Goal: Transaction & Acquisition: Book appointment/travel/reservation

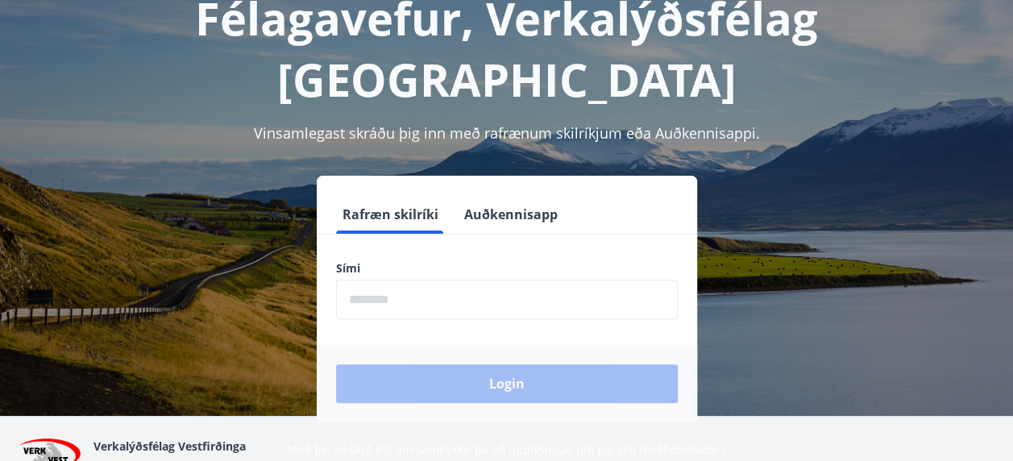
scroll to position [161, 0]
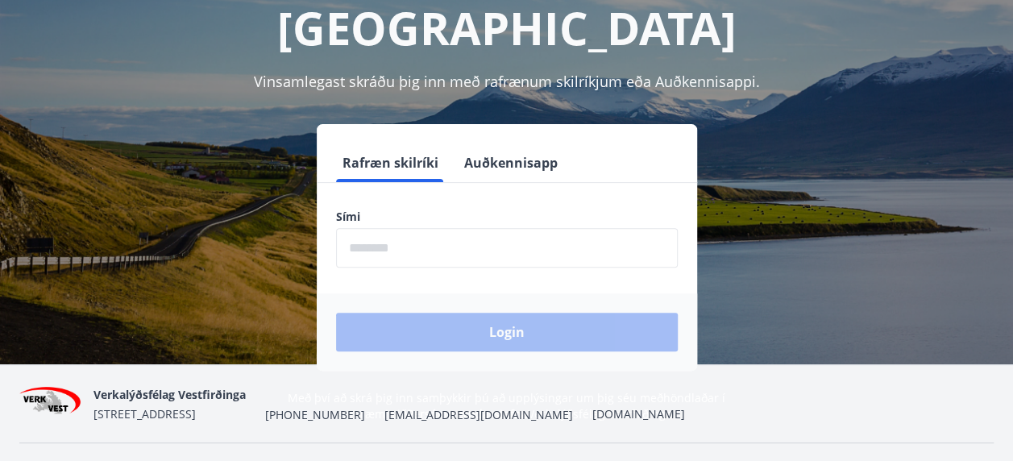
click at [461, 228] on input "phone" at bounding box center [507, 247] width 342 height 39
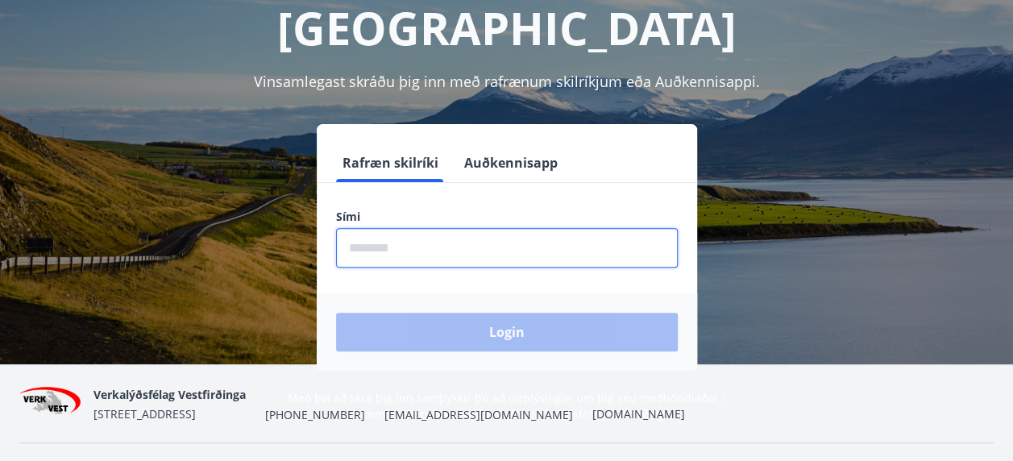
type input "********"
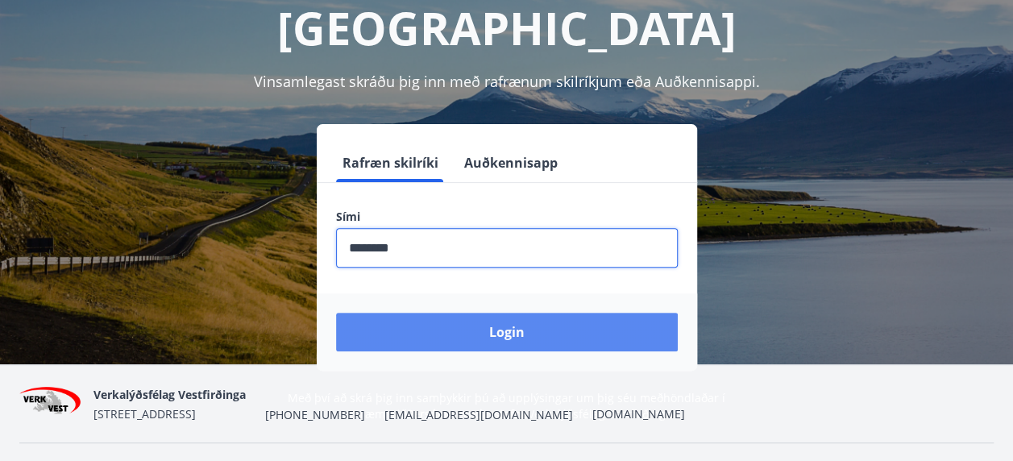
drag, startPoint x: 536, startPoint y: 279, endPoint x: 566, endPoint y: 279, distance: 29.8
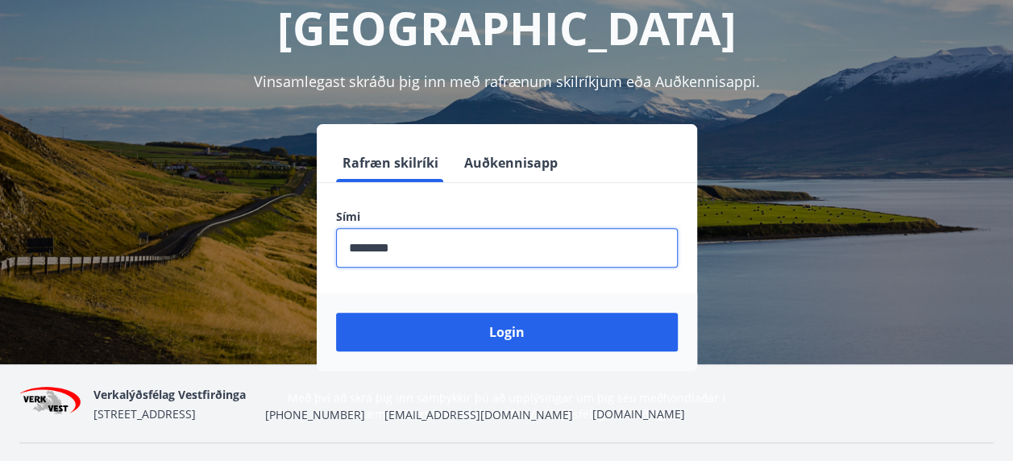
click at [538, 313] on button "Login" at bounding box center [507, 332] width 342 height 39
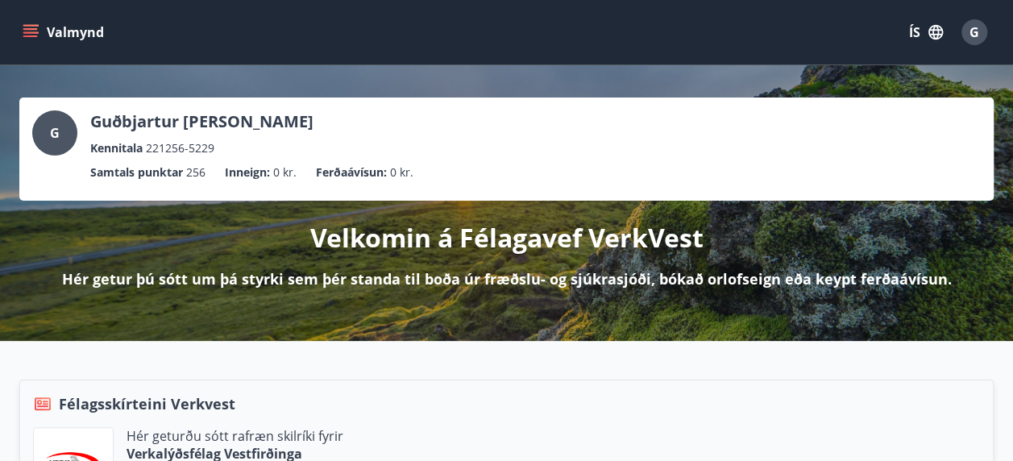
click at [56, 132] on span "G" at bounding box center [55, 133] width 10 height 18
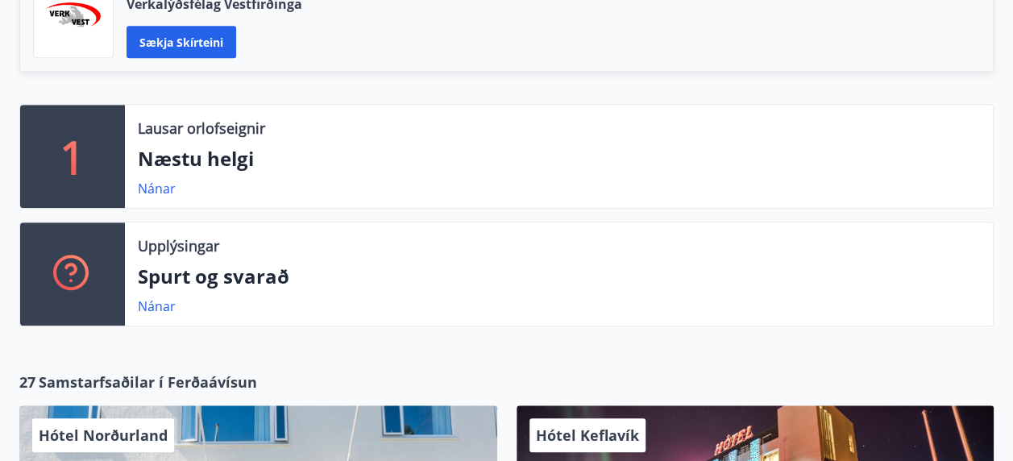
scroll to position [483, 0]
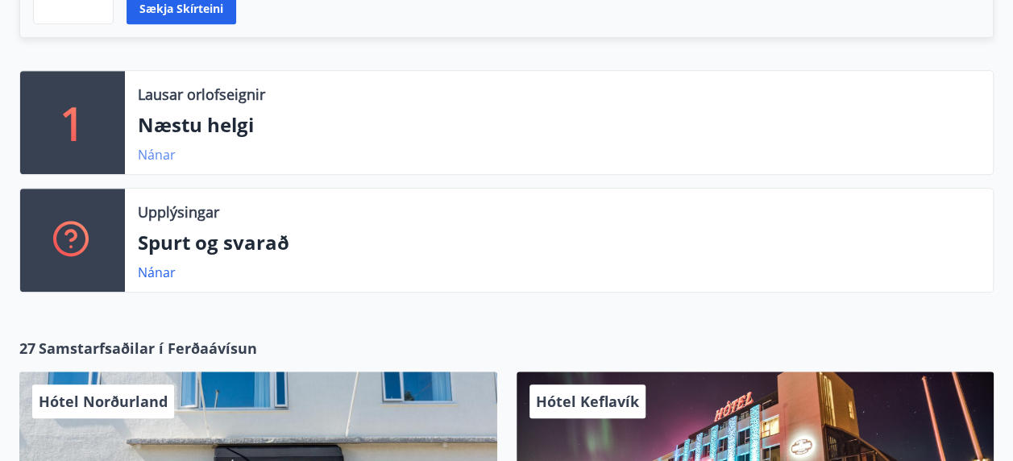
click at [156, 161] on link "Nánar" at bounding box center [157, 155] width 38 height 18
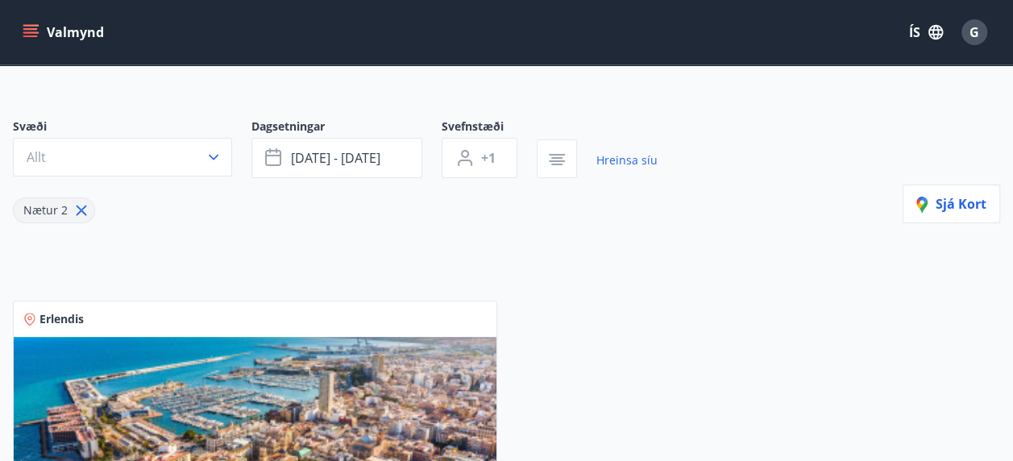
scroll to position [81, 0]
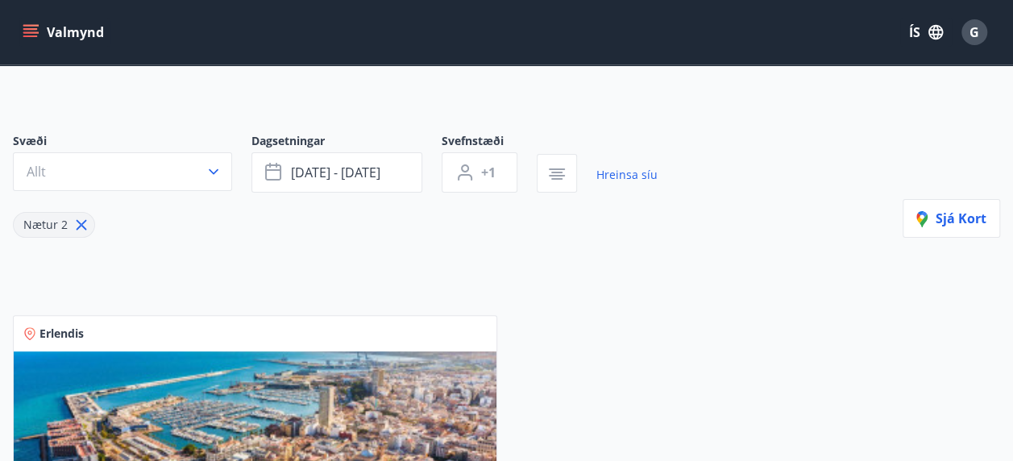
click at [44, 222] on span "Nætur 2" at bounding box center [45, 224] width 44 height 15
click at [608, 174] on link "Hreinsa síu" at bounding box center [626, 174] width 61 height 35
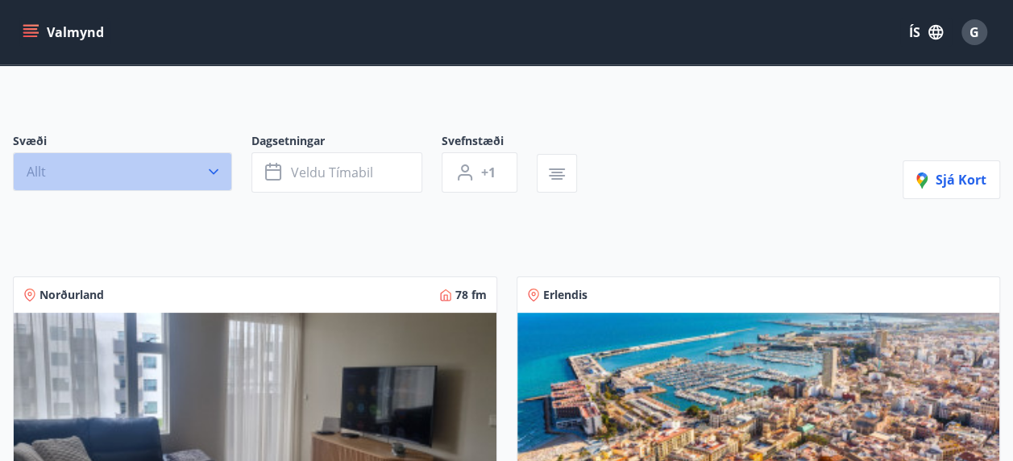
click at [213, 170] on icon "button" at bounding box center [213, 172] width 16 height 16
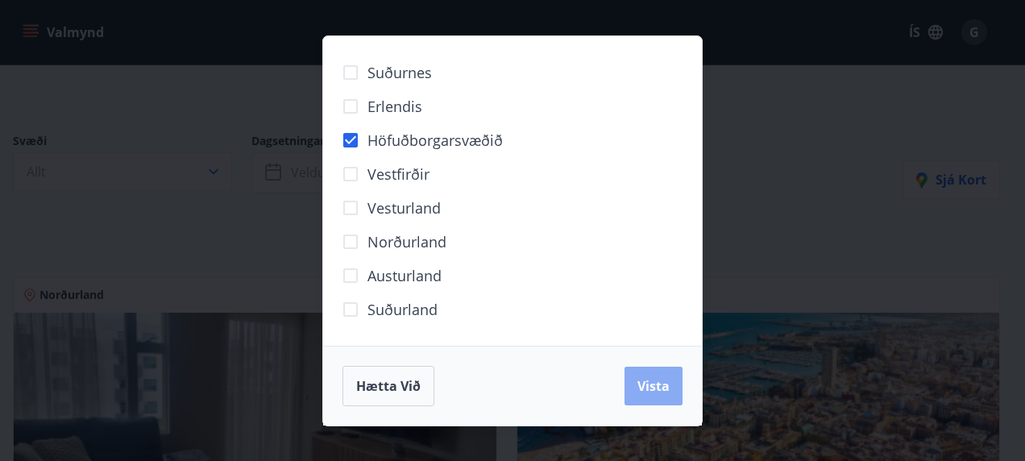
drag, startPoint x: 633, startPoint y: 388, endPoint x: 377, endPoint y: 277, distance: 279.0
click at [634, 388] on button "Vista" at bounding box center [653, 386] width 58 height 39
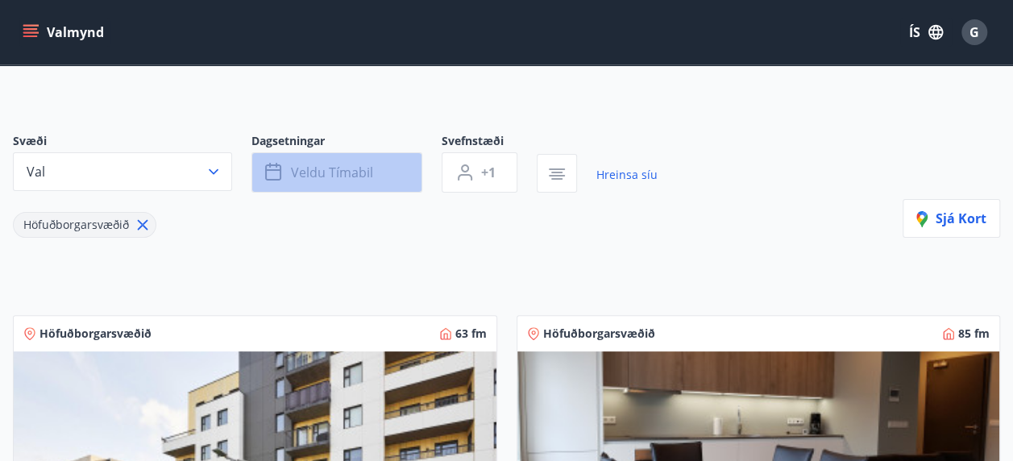
click at [290, 177] on button "Veldu tímabil" at bounding box center [336, 172] width 171 height 40
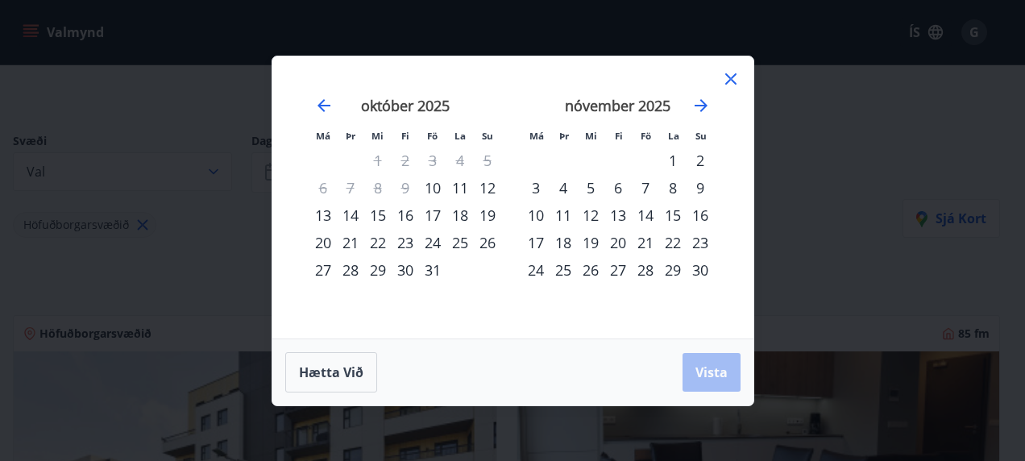
click at [486, 212] on div "19" at bounding box center [487, 214] width 27 height 27
click at [380, 238] on div "22" at bounding box center [377, 242] width 27 height 27
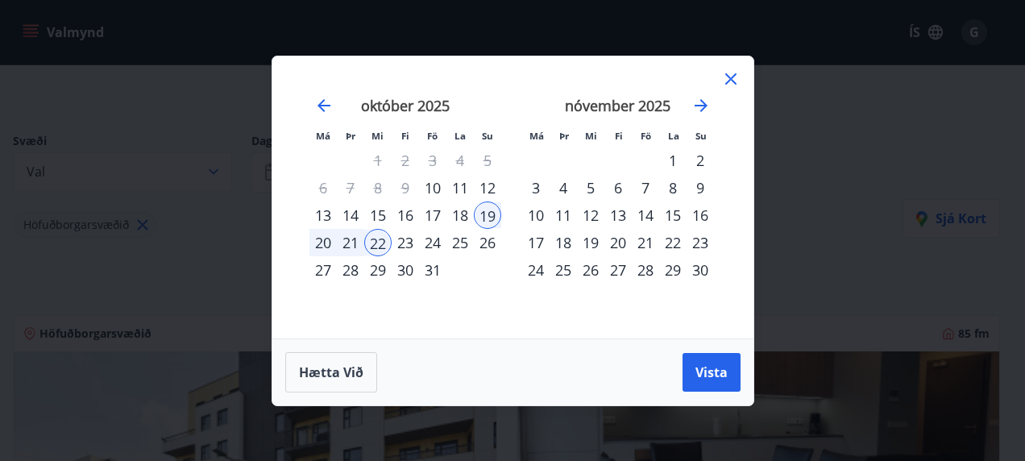
click at [714, 392] on div "Hætta við Vista" at bounding box center [512, 371] width 481 height 67
click at [715, 372] on span "Vista" at bounding box center [711, 372] width 32 height 18
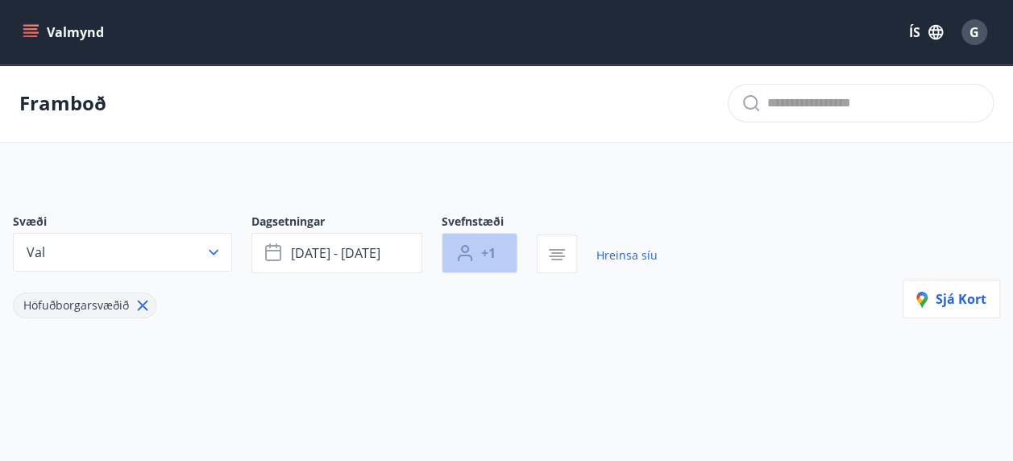
click at [486, 255] on span "+1" at bounding box center [488, 253] width 15 height 18
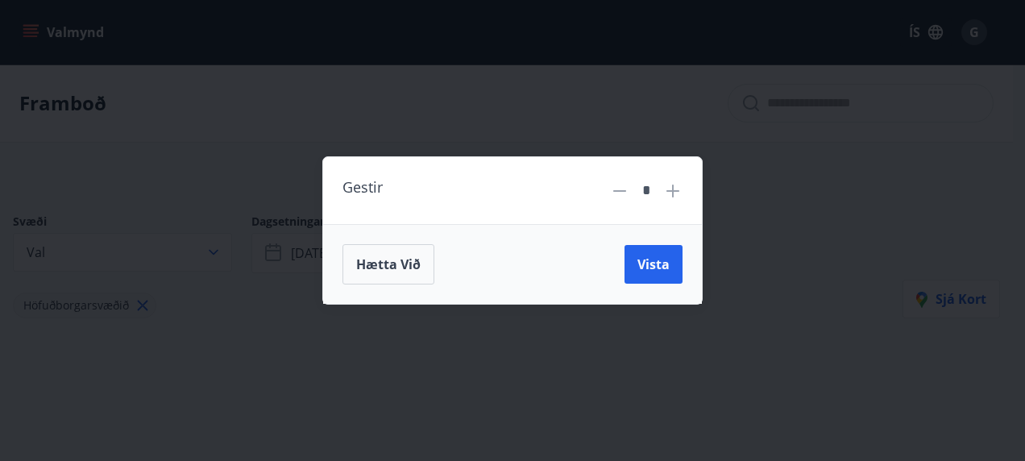
click at [670, 192] on icon at bounding box center [672, 190] width 19 height 19
type input "*"
click at [662, 259] on span "Vista" at bounding box center [653, 264] width 32 height 18
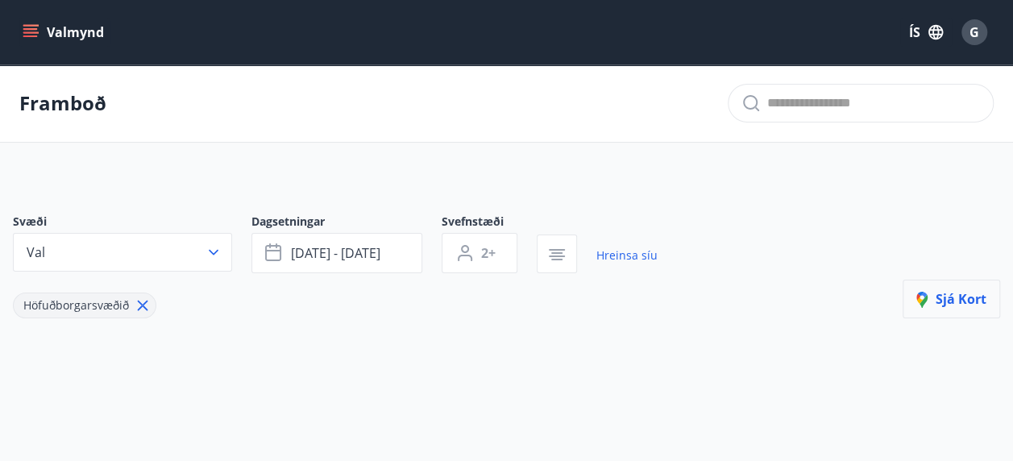
click at [954, 299] on span "Sjá kort" at bounding box center [951, 299] width 70 height 18
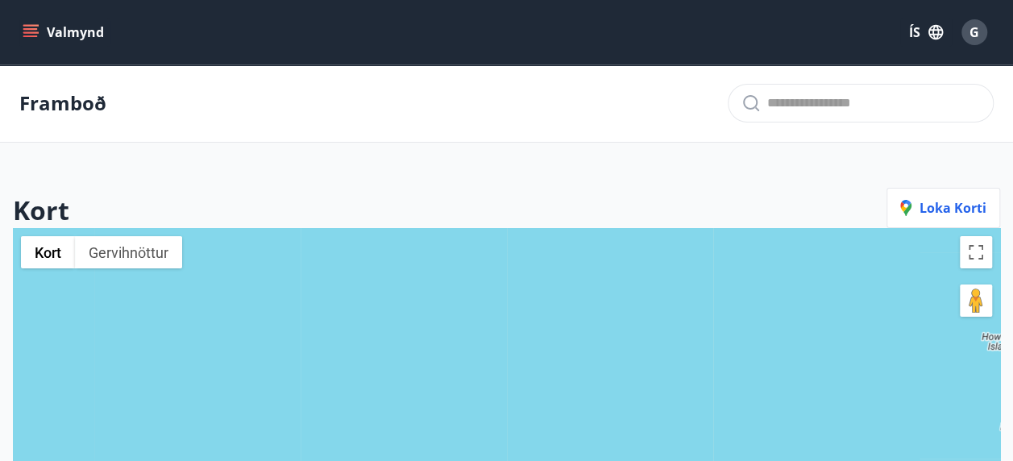
click at [84, 106] on p "Framboð" at bounding box center [62, 102] width 87 height 27
click at [52, 116] on p "Framboð" at bounding box center [62, 102] width 87 height 27
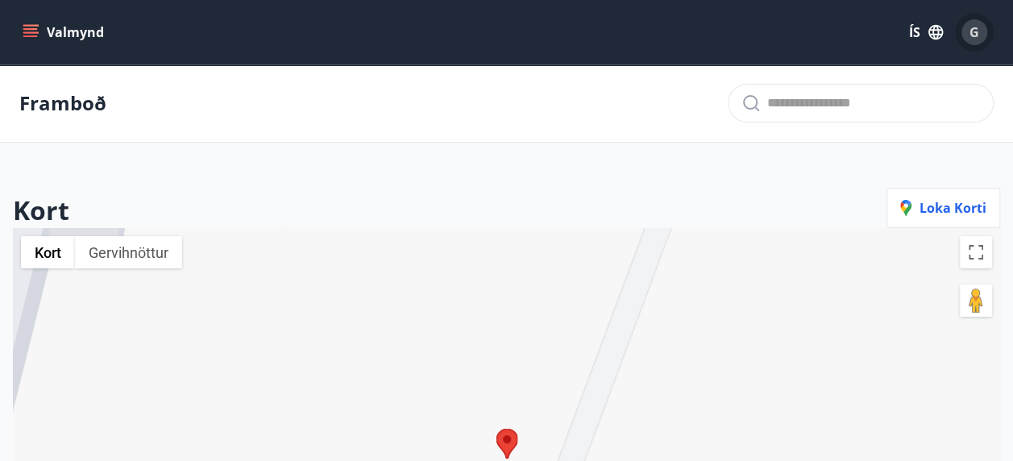
click at [972, 26] on span "G" at bounding box center [974, 32] width 10 height 18
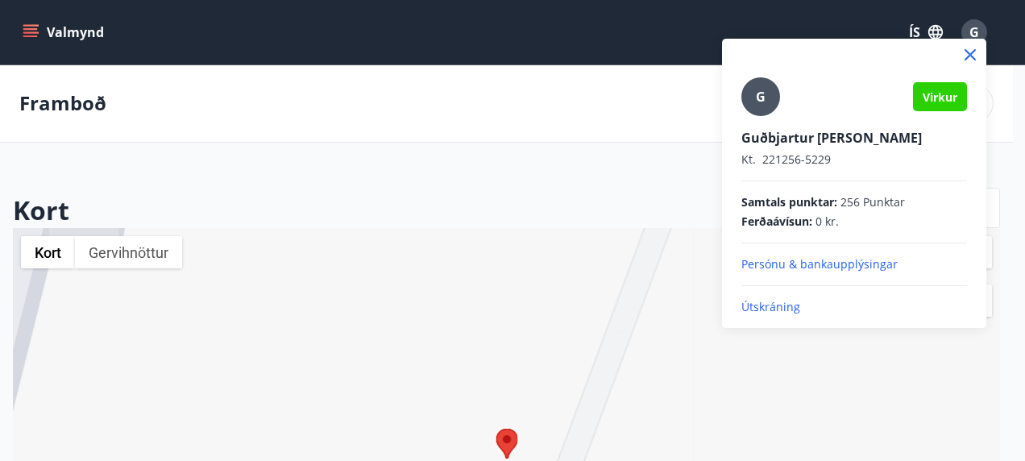
click at [782, 309] on p "Útskráning" at bounding box center [854, 307] width 226 height 16
